Goal: Navigation & Orientation: Go to known website

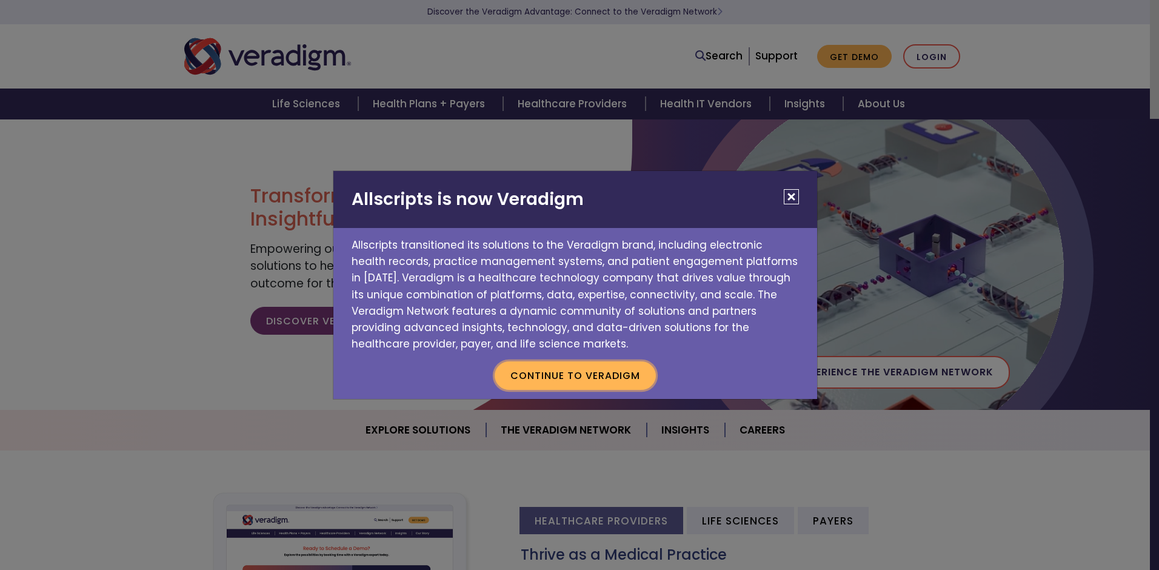
click at [588, 369] on button "Continue to Veradigm" at bounding box center [575, 375] width 161 height 28
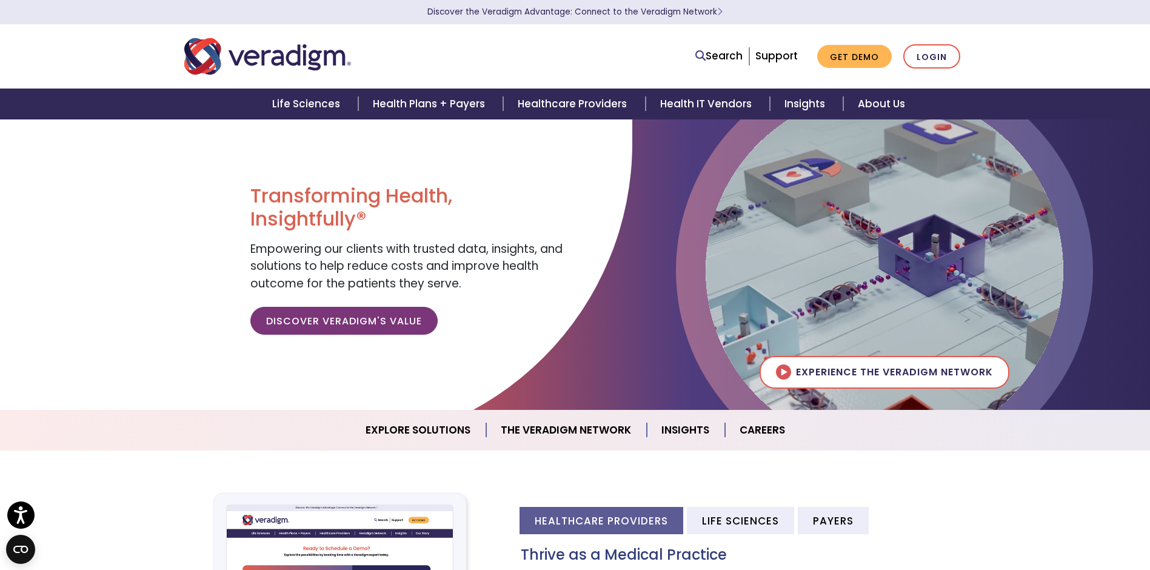
click at [927, 70] on div "Search Support Get Demo Login" at bounding box center [575, 56] width 800 height 40
click at [928, 59] on link "Login" at bounding box center [931, 56] width 57 height 25
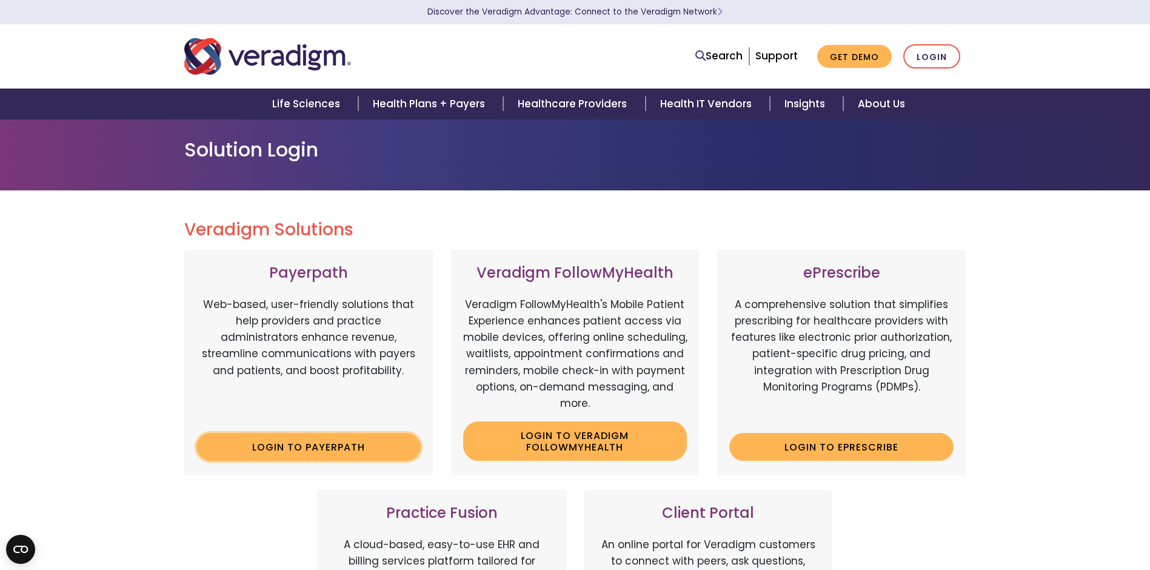
click at [369, 446] on link "Login to Payerpath" at bounding box center [308, 447] width 224 height 28
